Goal: Task Accomplishment & Management: Complete application form

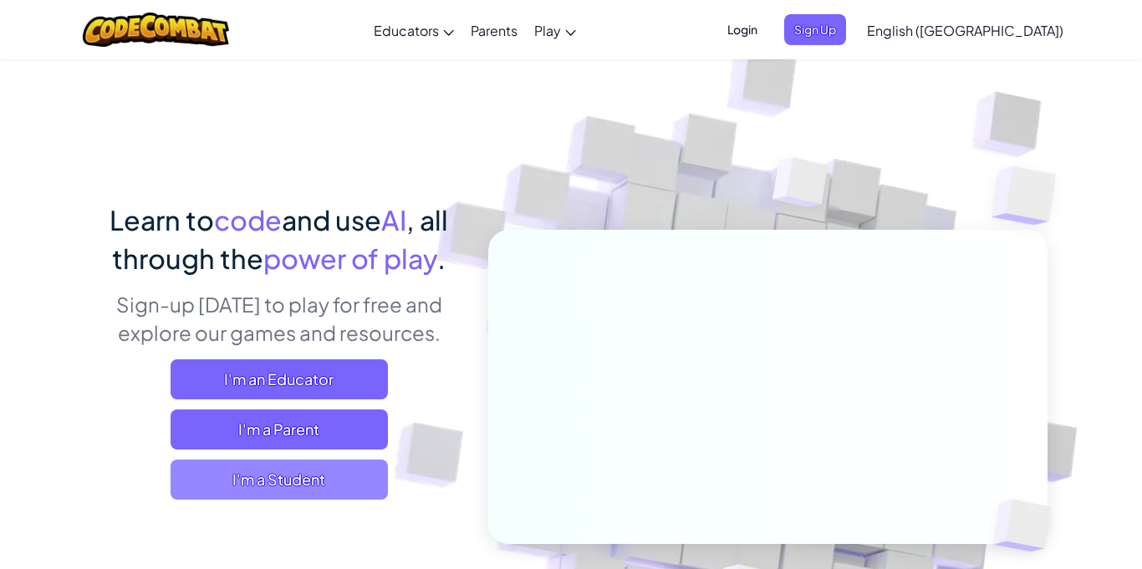
click at [275, 469] on span "I'm a Student" at bounding box center [279, 480] width 217 height 40
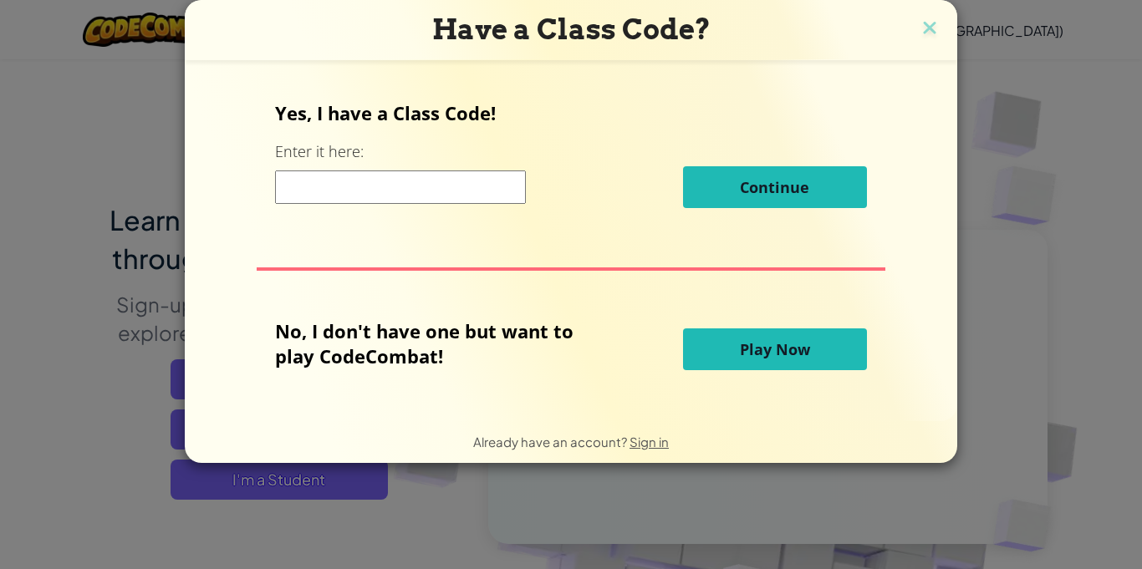
click at [461, 195] on input at bounding box center [400, 187] width 251 height 33
click at [939, 25] on h3 "Have a Class Code?" at bounding box center [571, 30] width 748 height 34
click at [935, 25] on img at bounding box center [930, 29] width 22 height 25
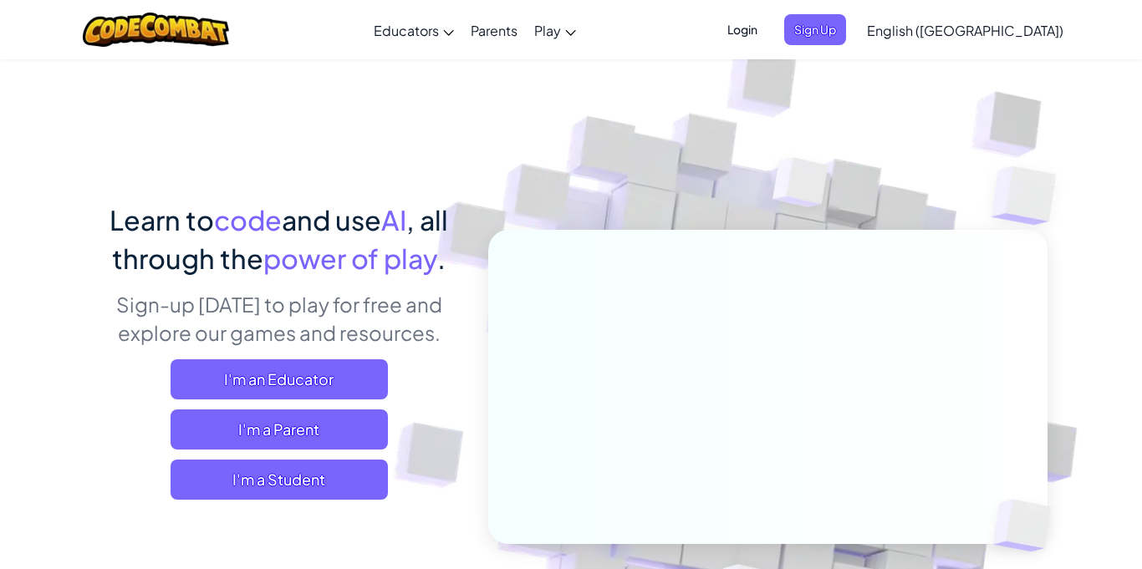
click at [768, 29] on span "Login" at bounding box center [742, 29] width 50 height 31
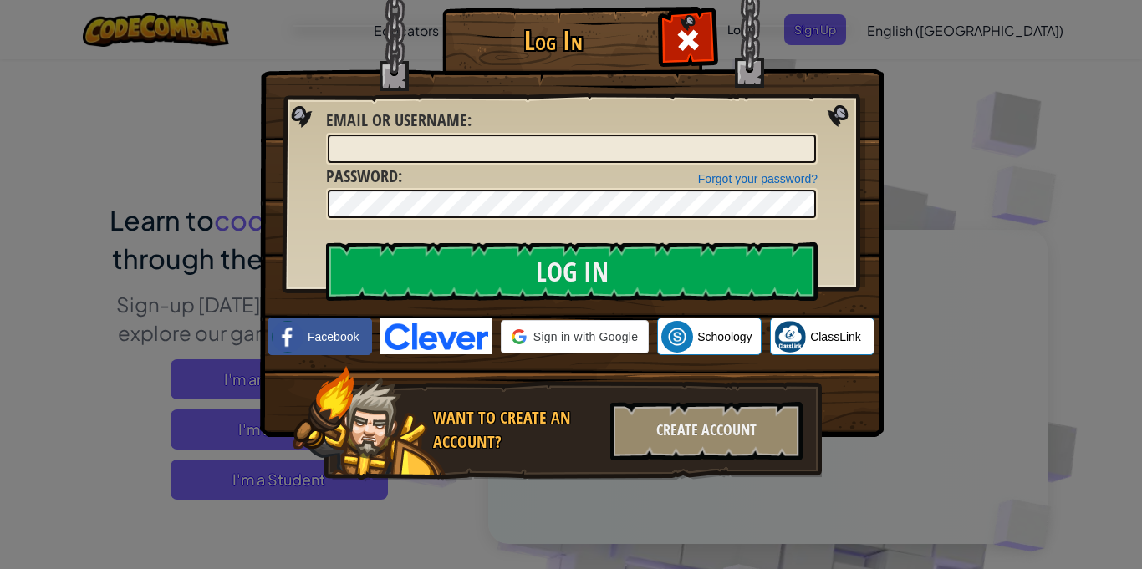
click at [832, 23] on img at bounding box center [572, 194] width 624 height 487
